Goal: Information Seeking & Learning: Learn about a topic

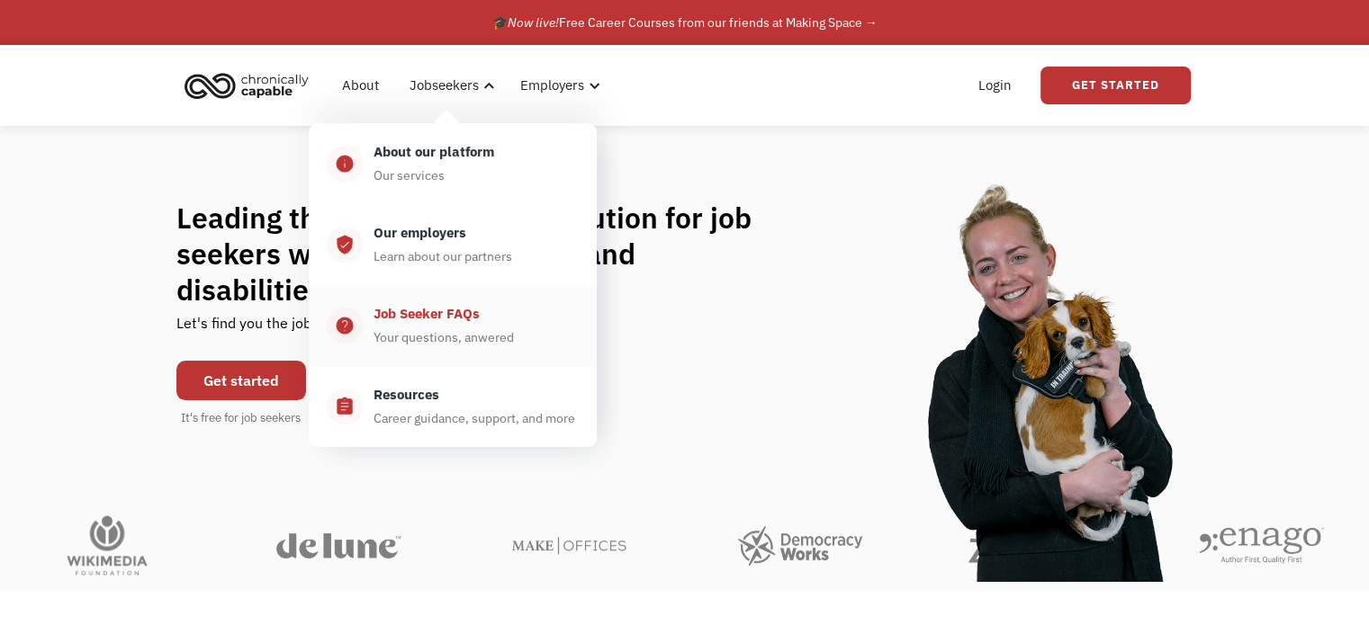
click at [434, 312] on div "Job Seeker FAQs" at bounding box center [426, 314] width 106 height 22
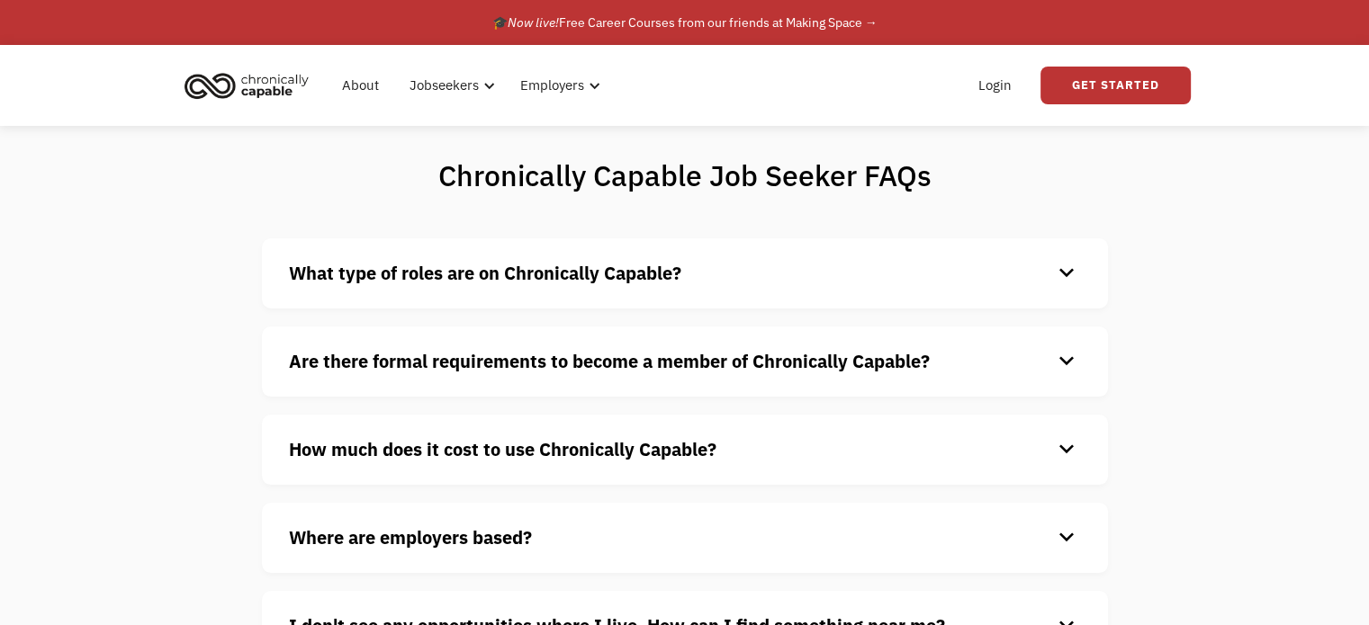
click at [1064, 270] on div "keyboard_arrow_down" at bounding box center [1066, 273] width 29 height 27
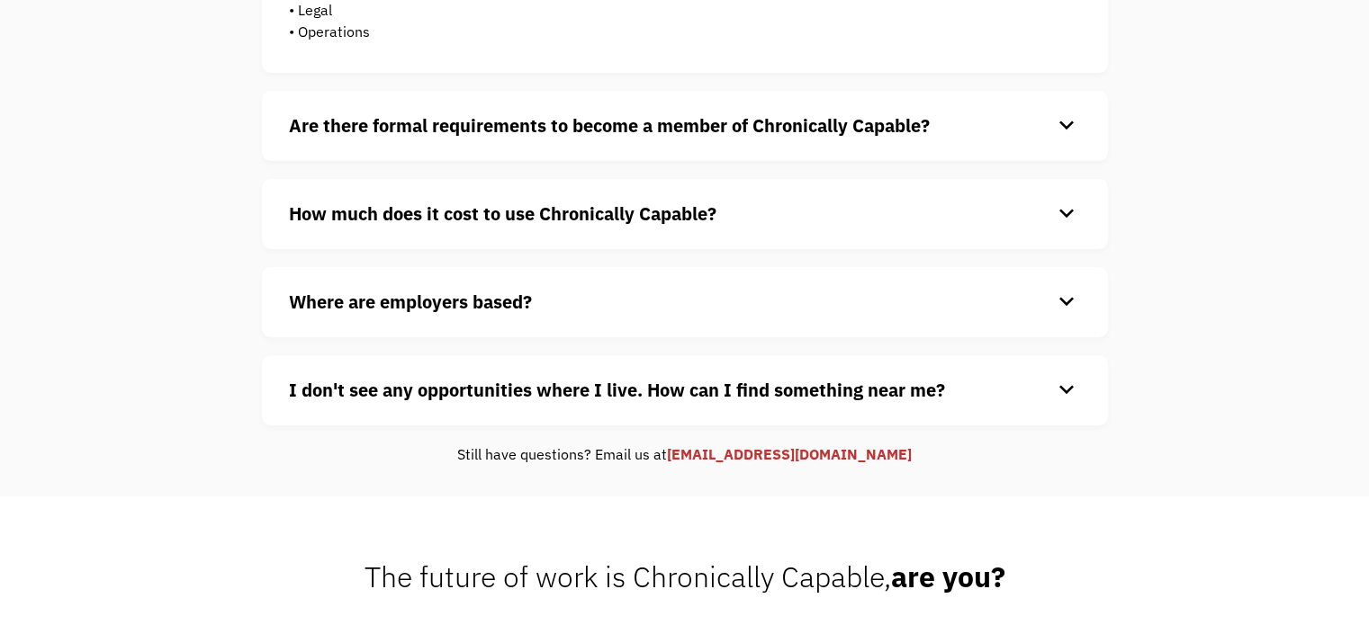
scroll to position [591, 0]
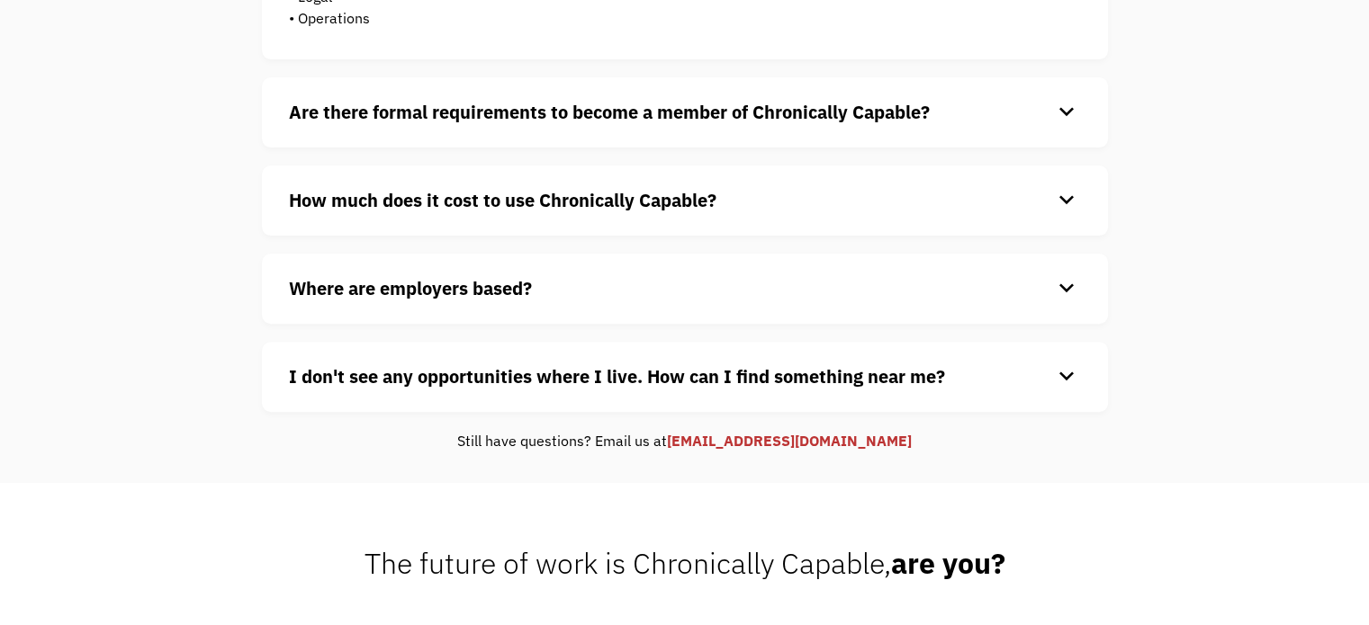
click at [1062, 120] on div "keyboard_arrow_down" at bounding box center [1066, 112] width 29 height 27
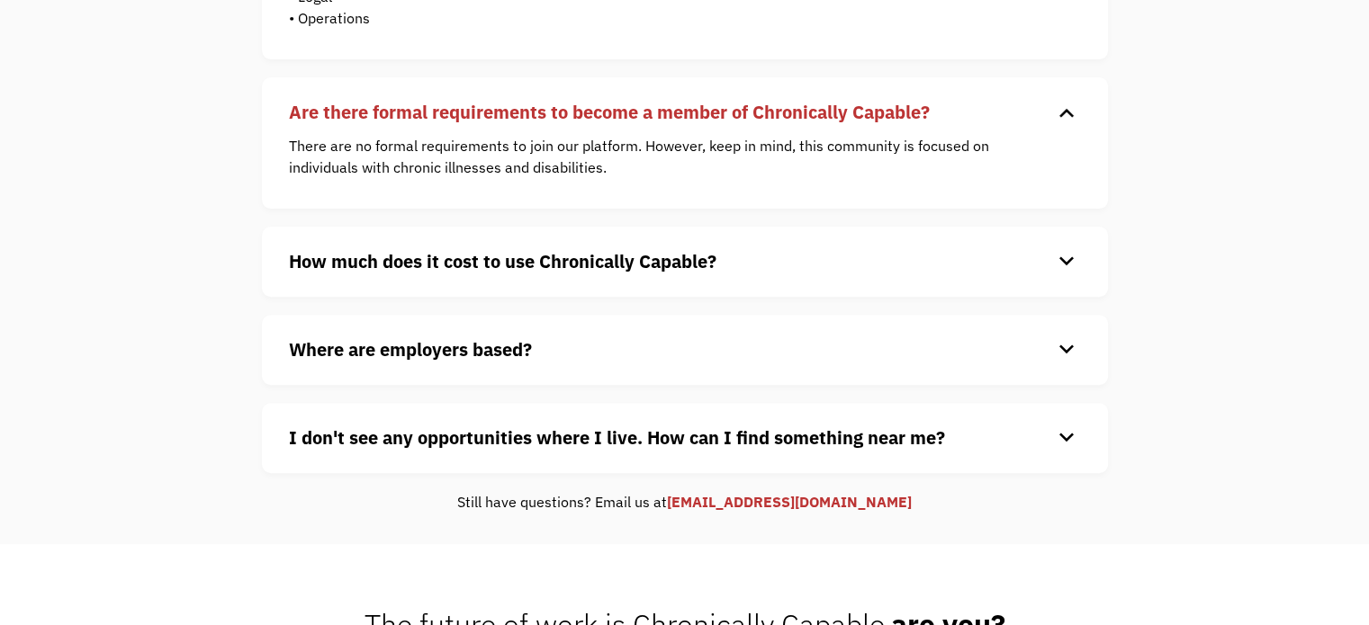
click at [1069, 249] on div "keyboard_arrow_down" at bounding box center [1066, 261] width 29 height 27
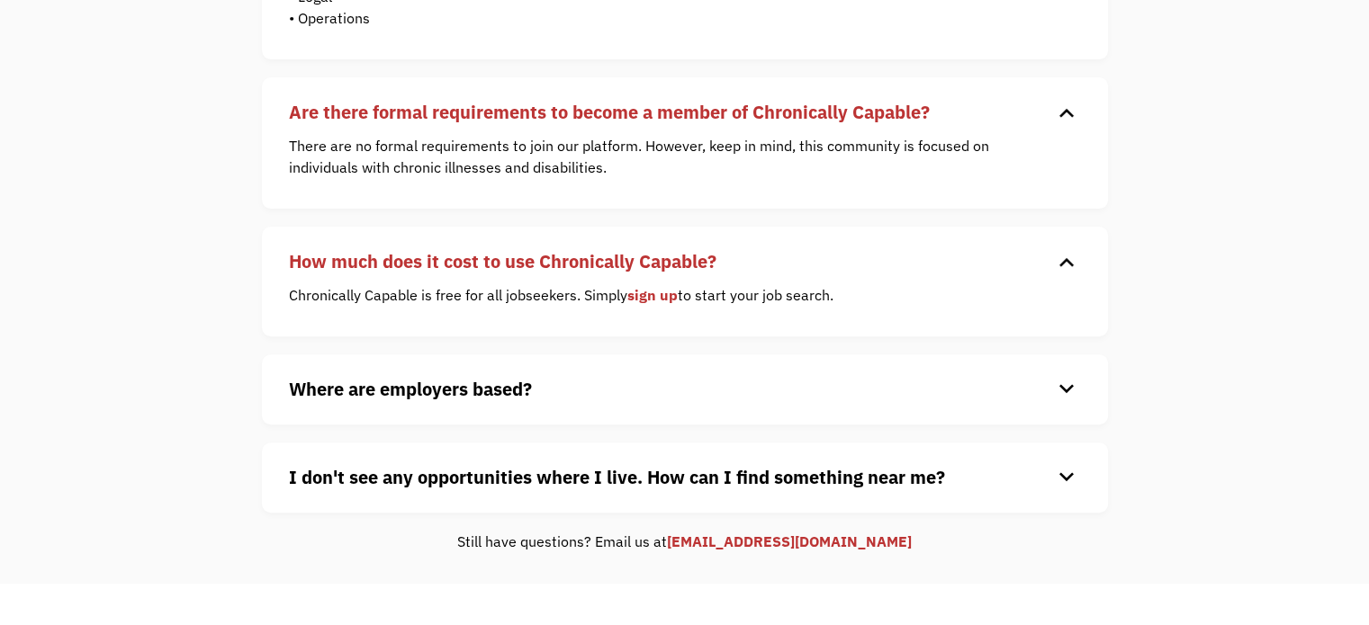
click at [1065, 383] on div "keyboard_arrow_down" at bounding box center [1066, 389] width 29 height 27
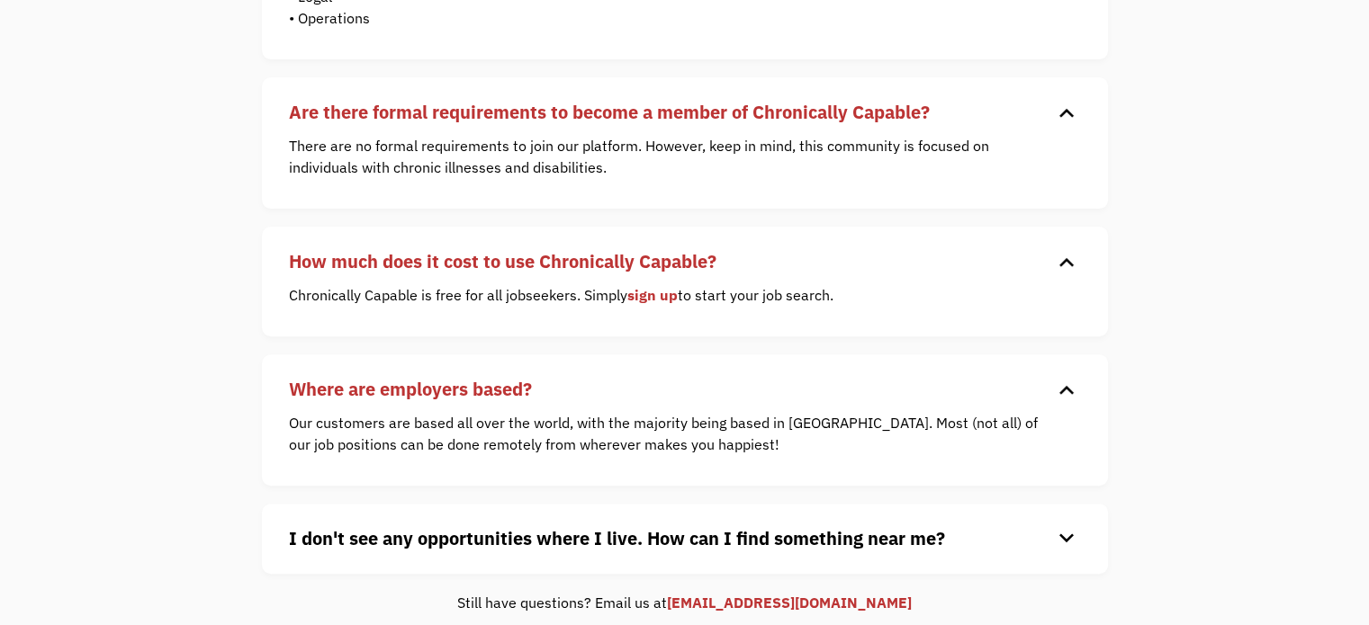
click at [1060, 537] on div "keyboard_arrow_down" at bounding box center [1066, 538] width 29 height 27
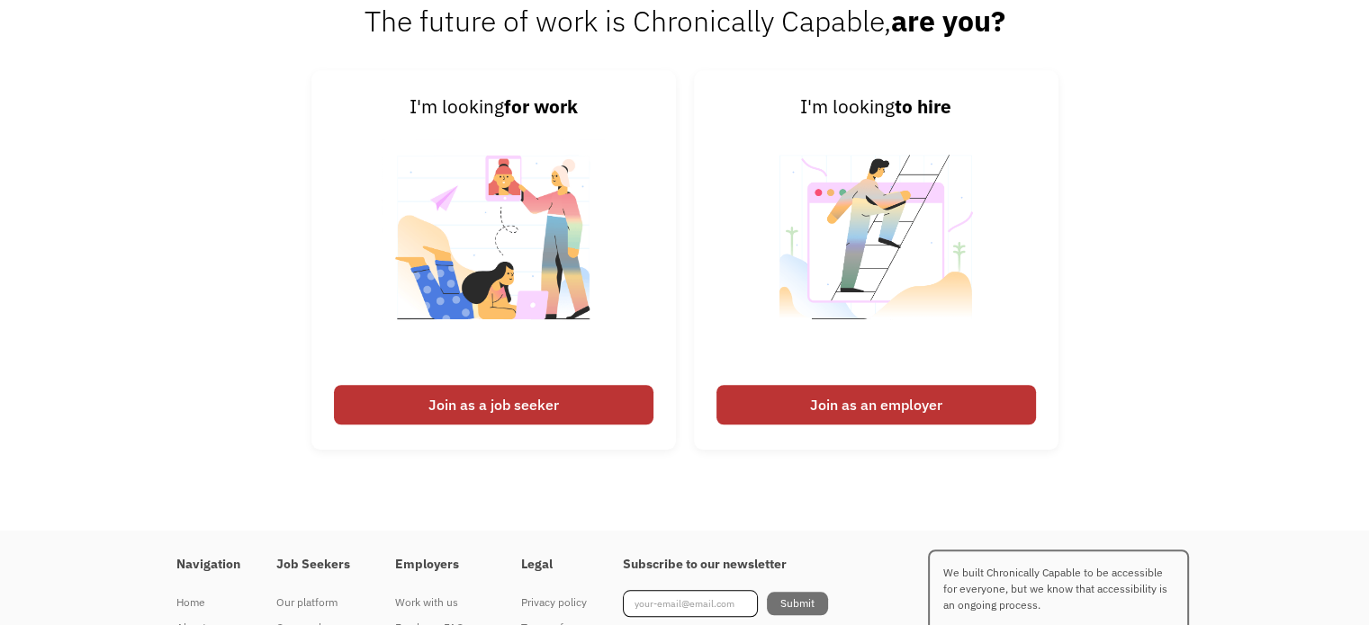
scroll to position [1361, 0]
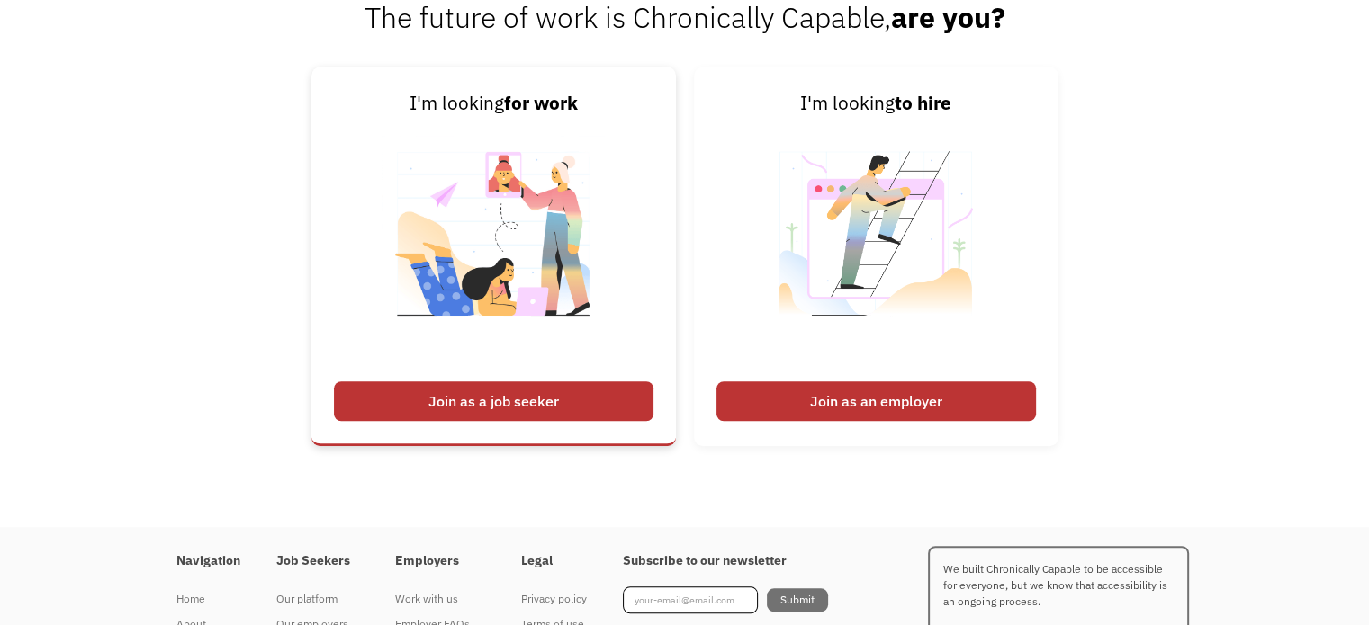
click at [482, 402] on div "Join as a job seeker" at bounding box center [493, 402] width 319 height 40
click at [490, 398] on div "Join as a job seeker" at bounding box center [493, 402] width 319 height 40
click at [482, 399] on div "Join as a job seeker" at bounding box center [493, 402] width 319 height 40
click at [497, 106] on div "I'm looking for work" at bounding box center [493, 103] width 319 height 29
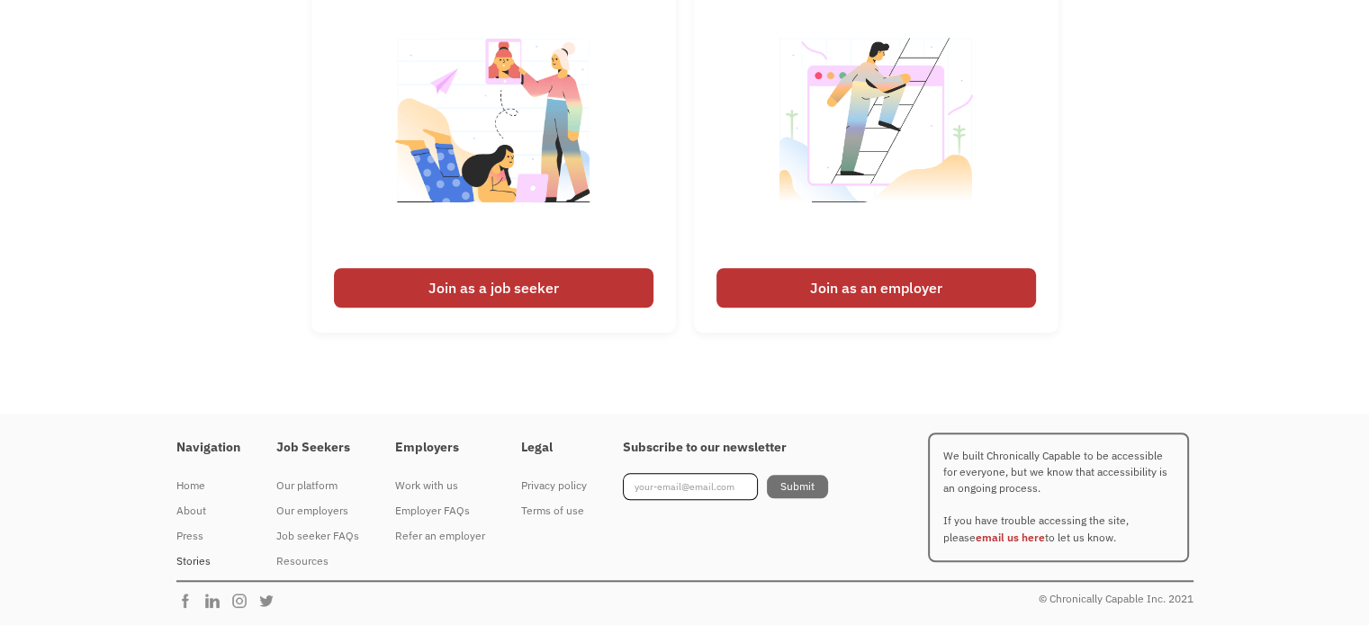
click at [193, 561] on div "Stories" at bounding box center [208, 562] width 64 height 22
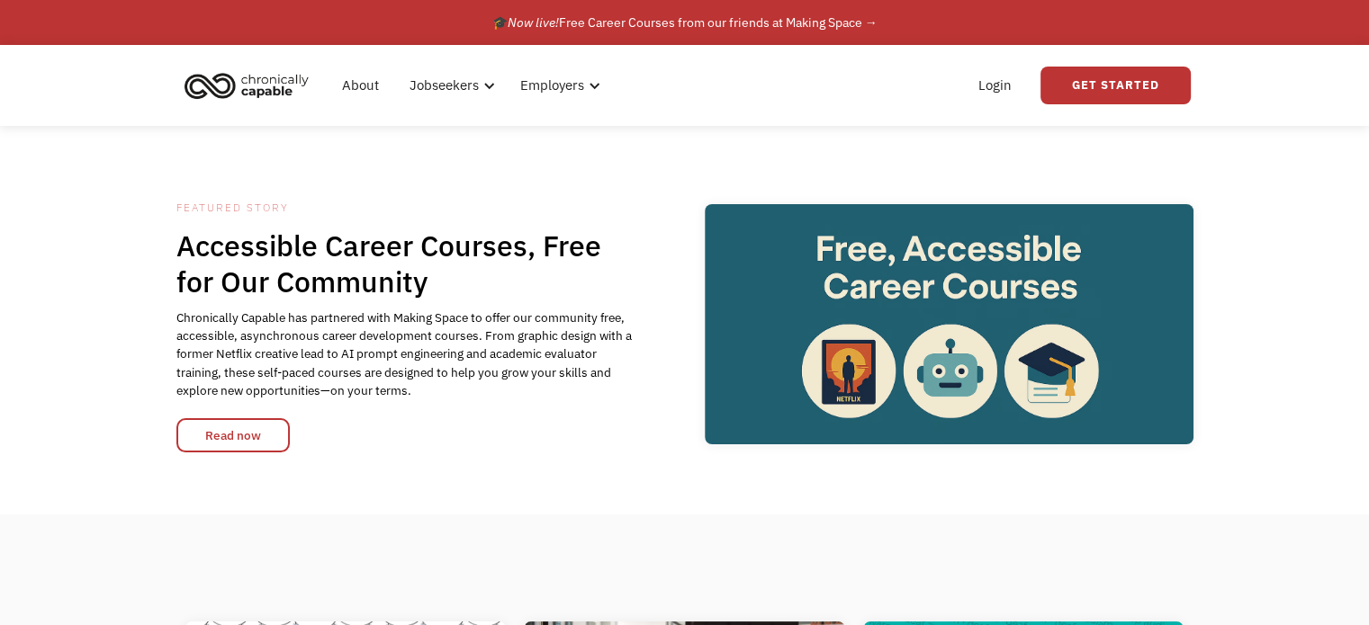
click at [504, 411] on div "Accessible Career Courses, Free for Our Community Chronically Capable has partn…" at bounding box center [405, 340] width 458 height 225
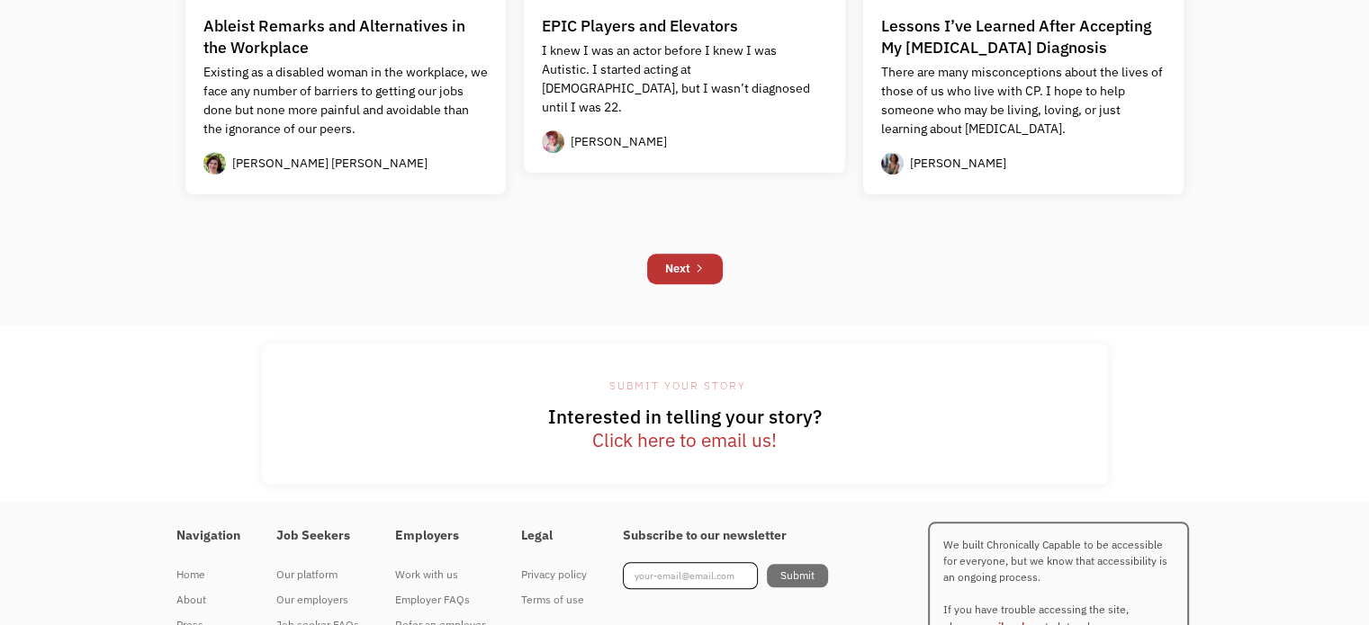
scroll to position [1800, 0]
